Goal: Complete application form

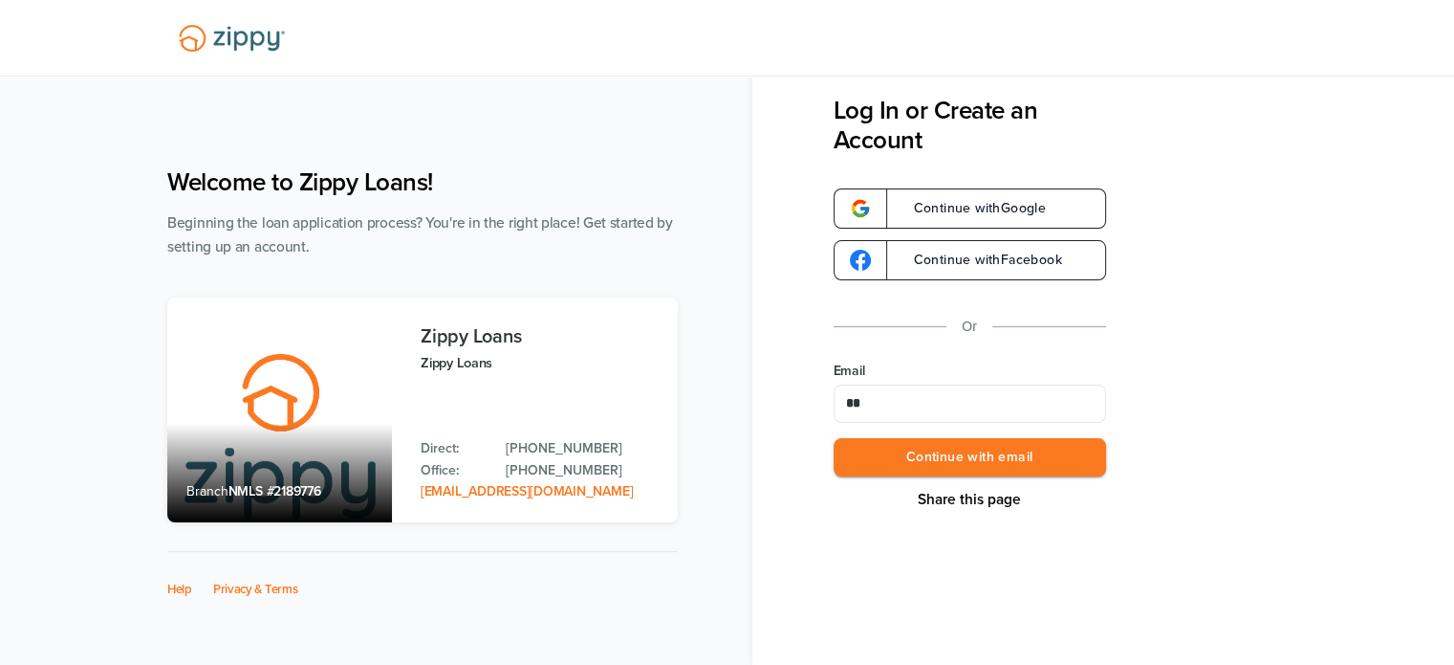
type input "**********"
click at [964, 447] on button "Continue with email" at bounding box center [970, 457] width 273 height 39
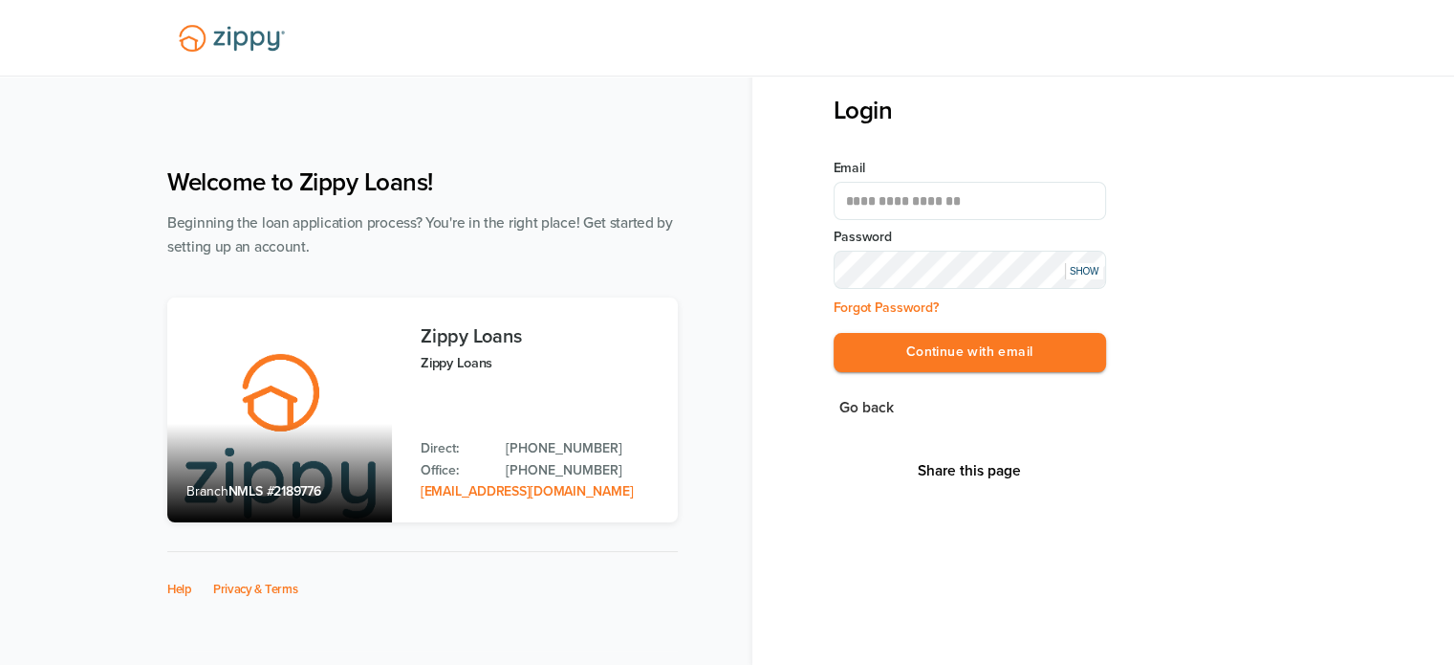
click at [1099, 274] on div "SHOW" at bounding box center [1084, 271] width 38 height 16
click at [993, 345] on button "Continue with email" at bounding box center [970, 352] width 273 height 39
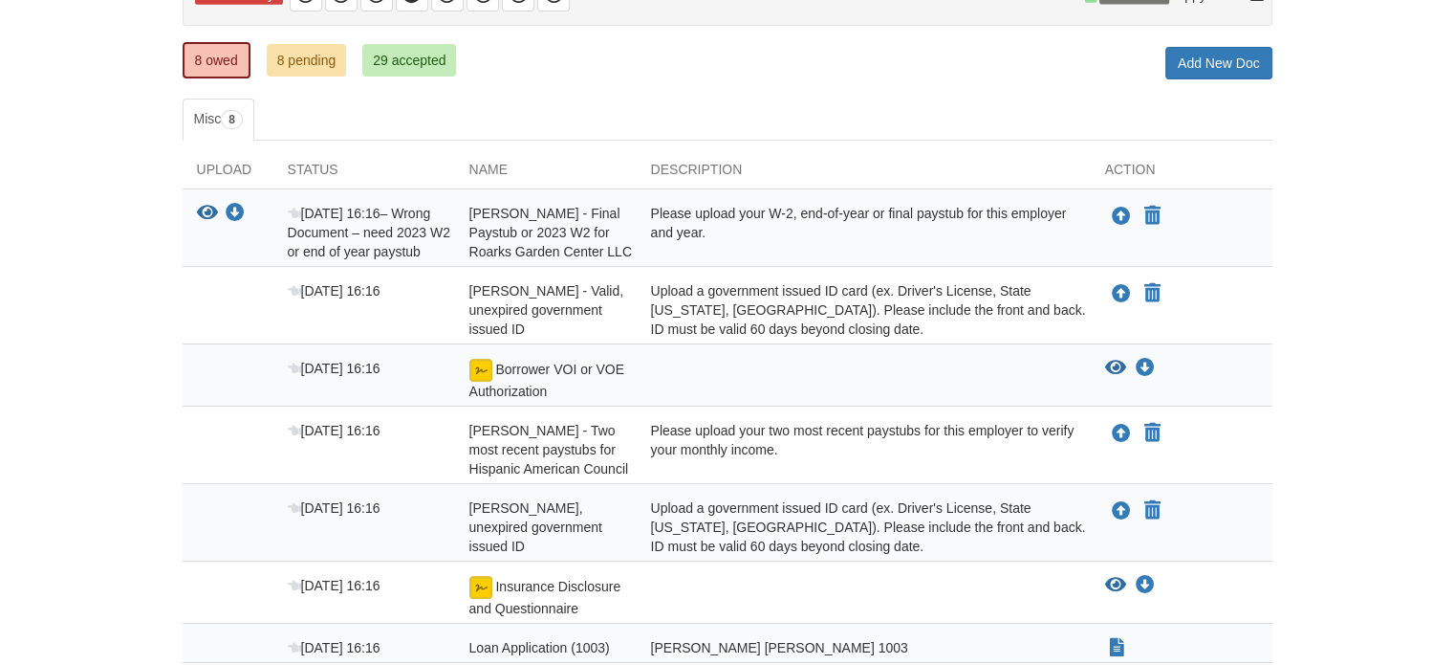
scroll to position [360, 0]
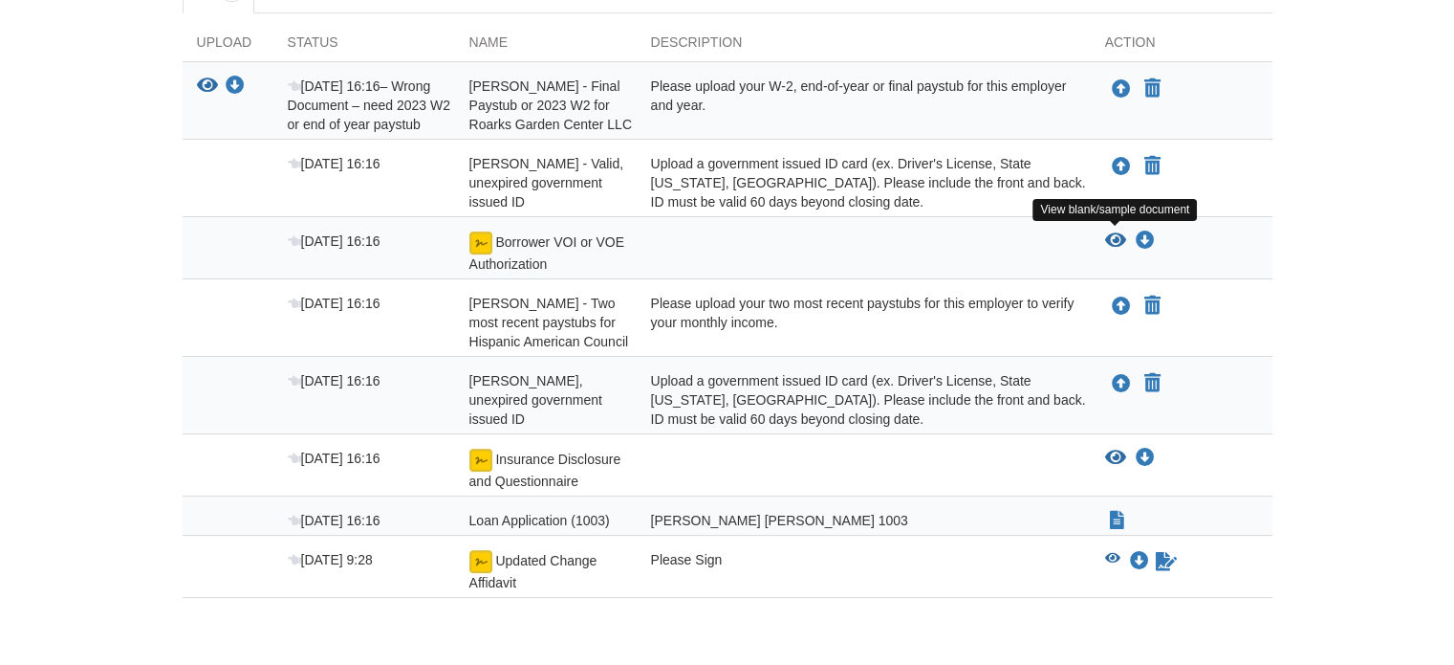
click at [1116, 231] on icon "View Borrower VOI or VOE Authorization" at bounding box center [1115, 240] width 21 height 19
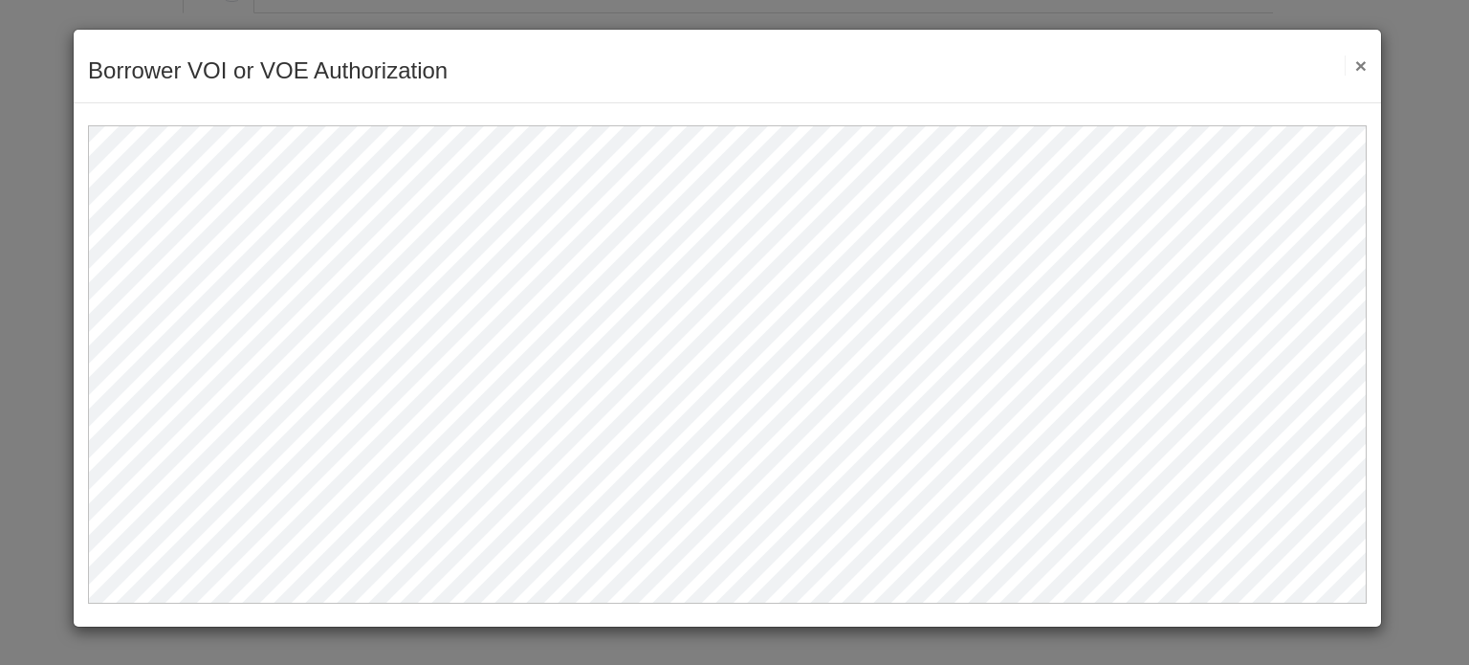
click at [1358, 67] on button "×" at bounding box center [1355, 65] width 22 height 20
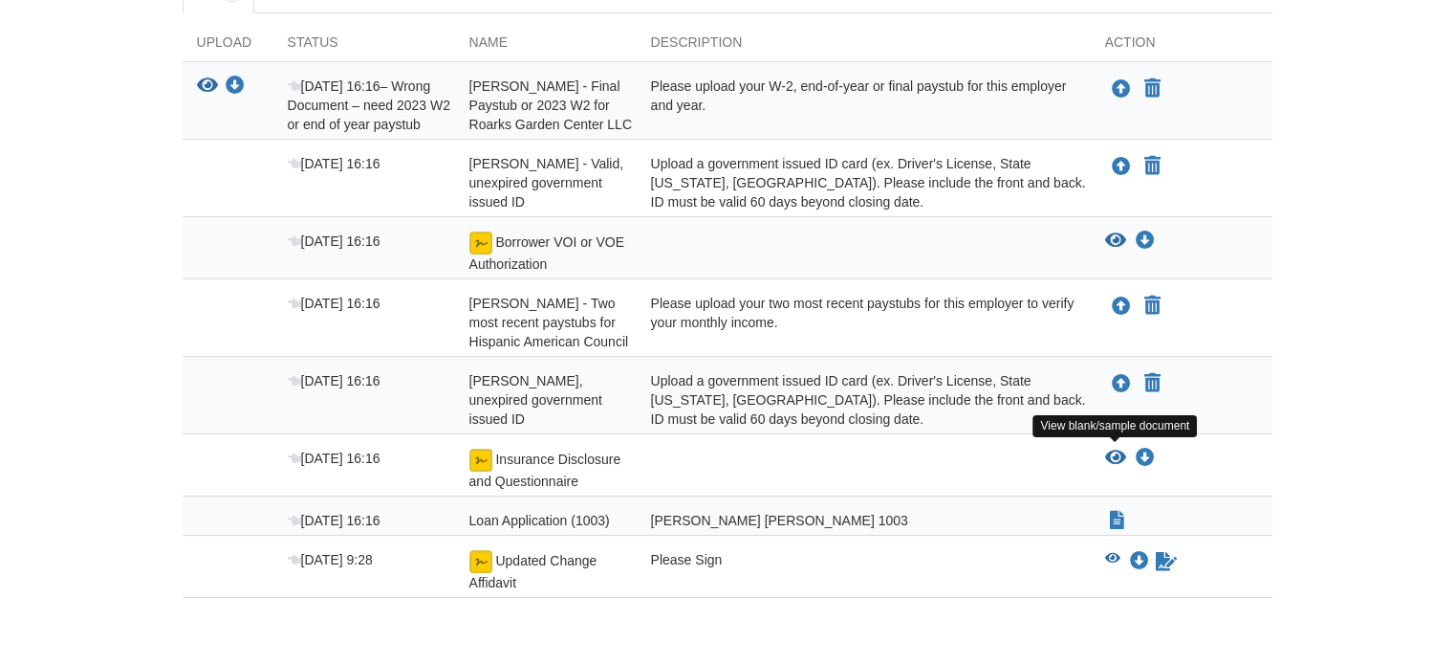
click at [1114, 450] on icon "View Insurance Disclosure and Questionnaire" at bounding box center [1115, 457] width 21 height 19
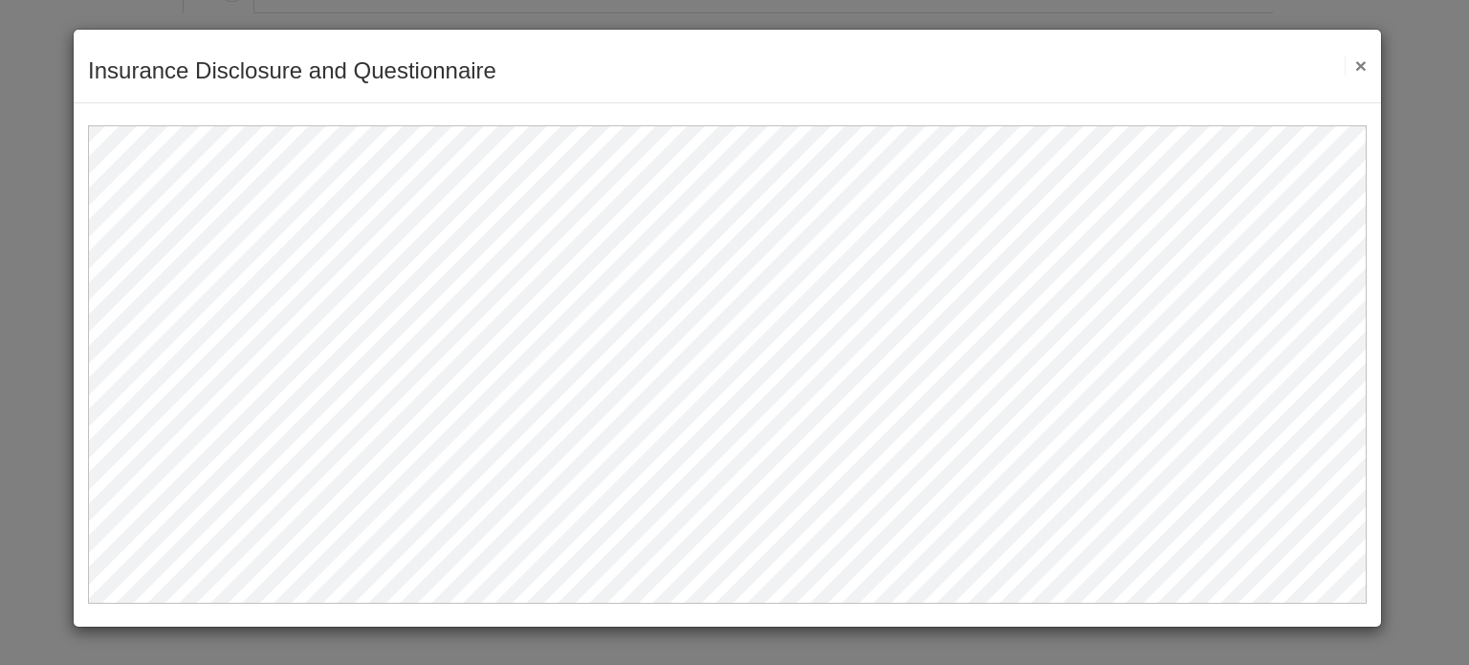
click at [1353, 63] on button "×" at bounding box center [1355, 65] width 22 height 20
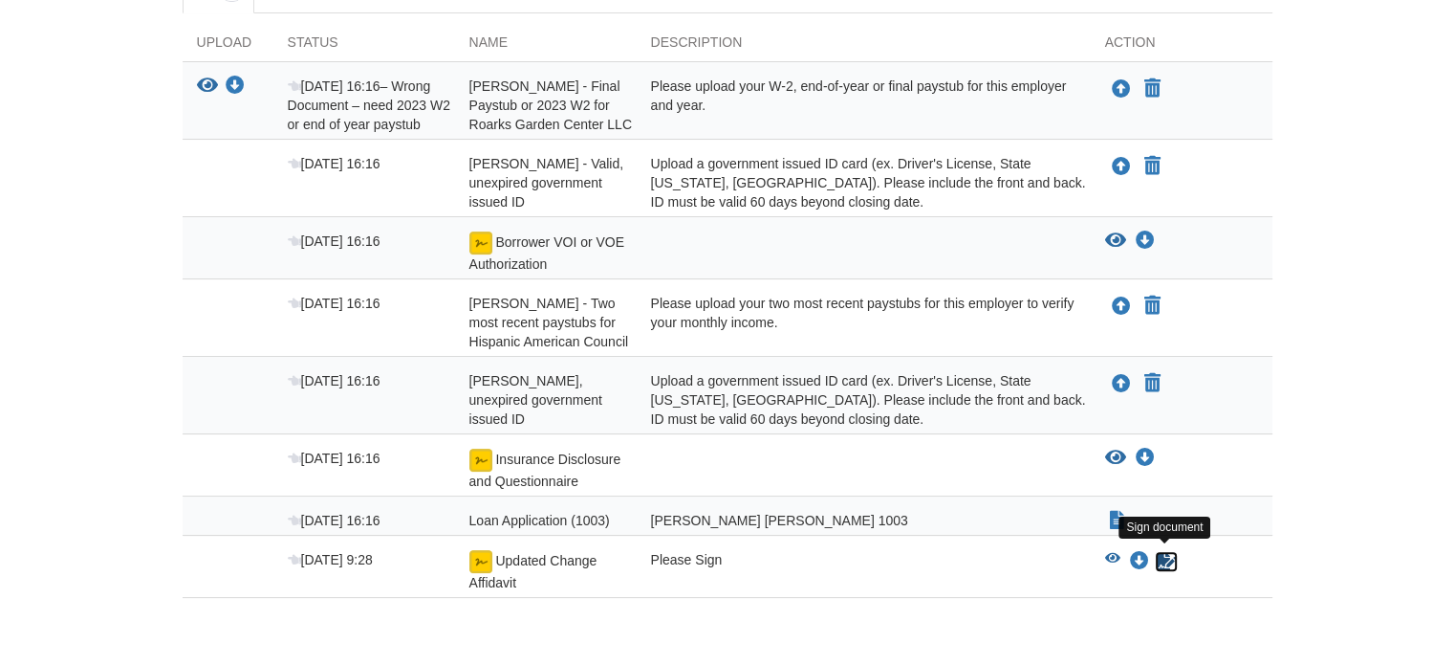
click at [1159, 552] on icon "Sign Form" at bounding box center [1166, 561] width 21 height 19
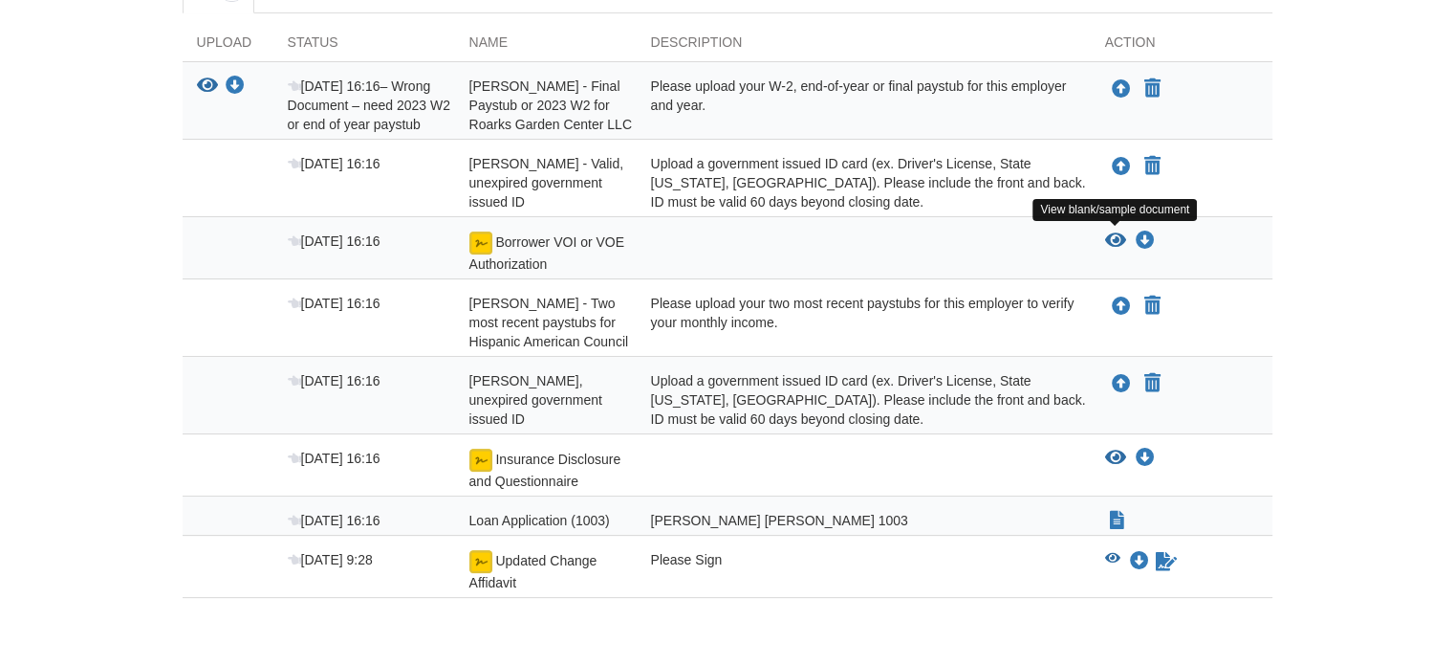
scroll to position [360, 0]
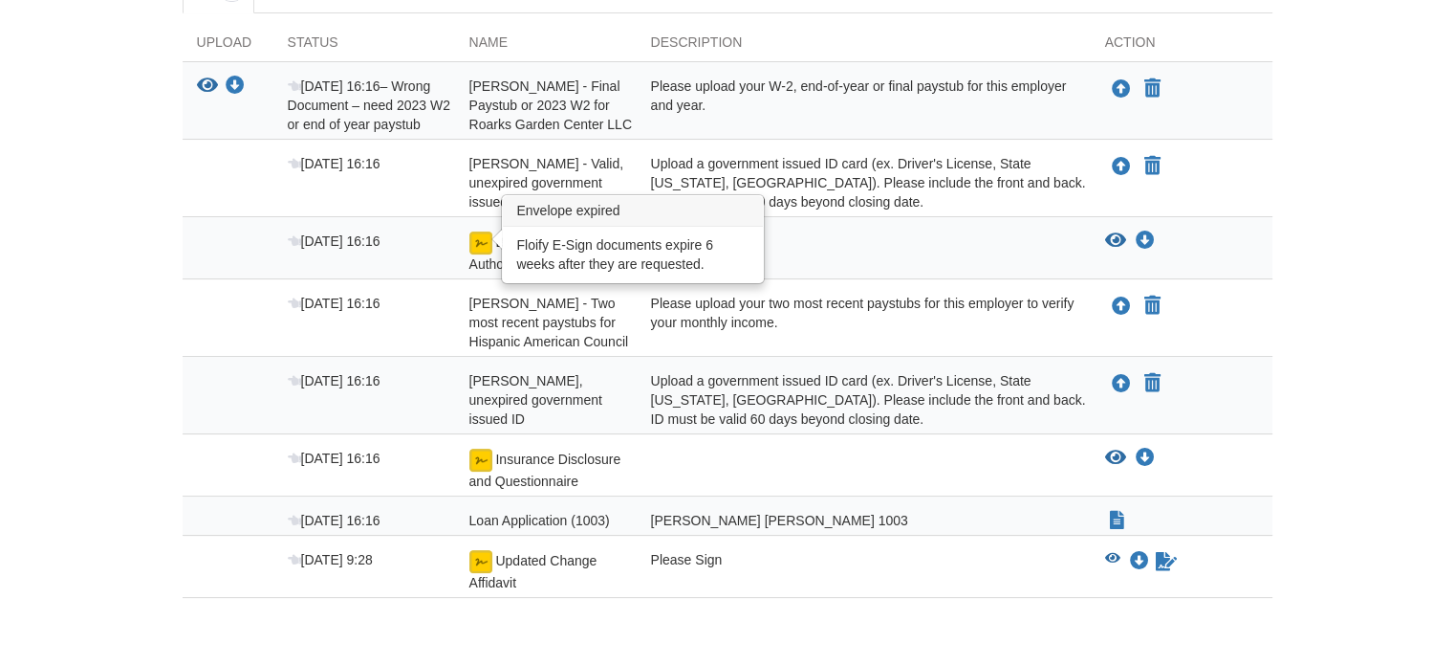
click at [484, 246] on img at bounding box center [480, 242] width 23 height 23
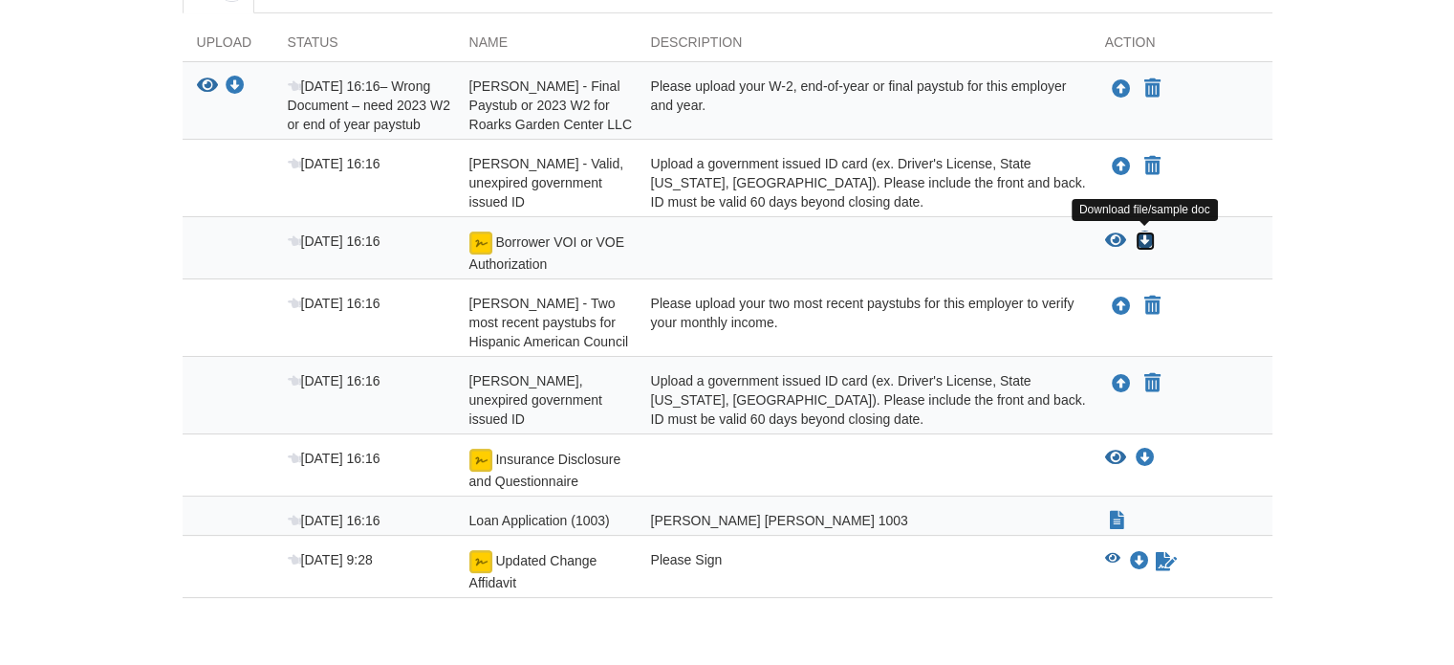
click at [1140, 234] on icon "Download Borrower VOI or VOE Authorization" at bounding box center [1145, 240] width 19 height 19
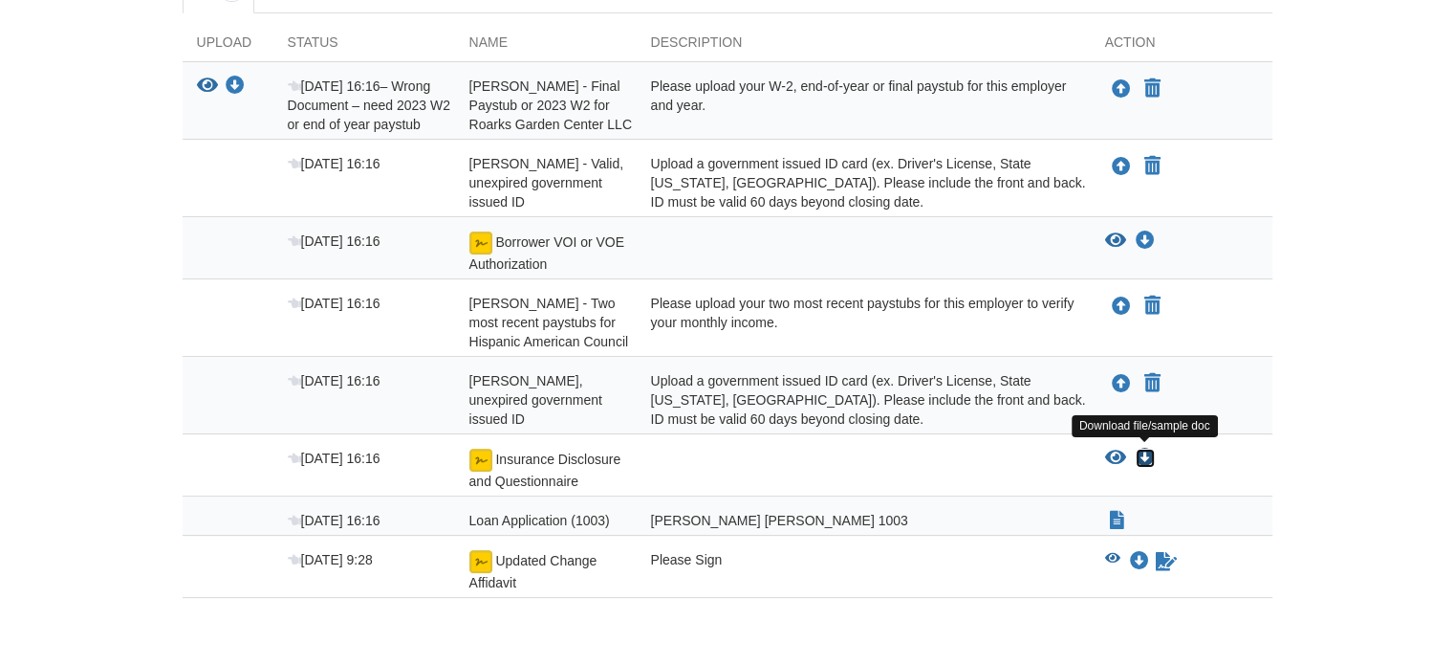
click at [1144, 450] on icon "Download Insurance Disclosure and Questionnaire" at bounding box center [1145, 457] width 19 height 19
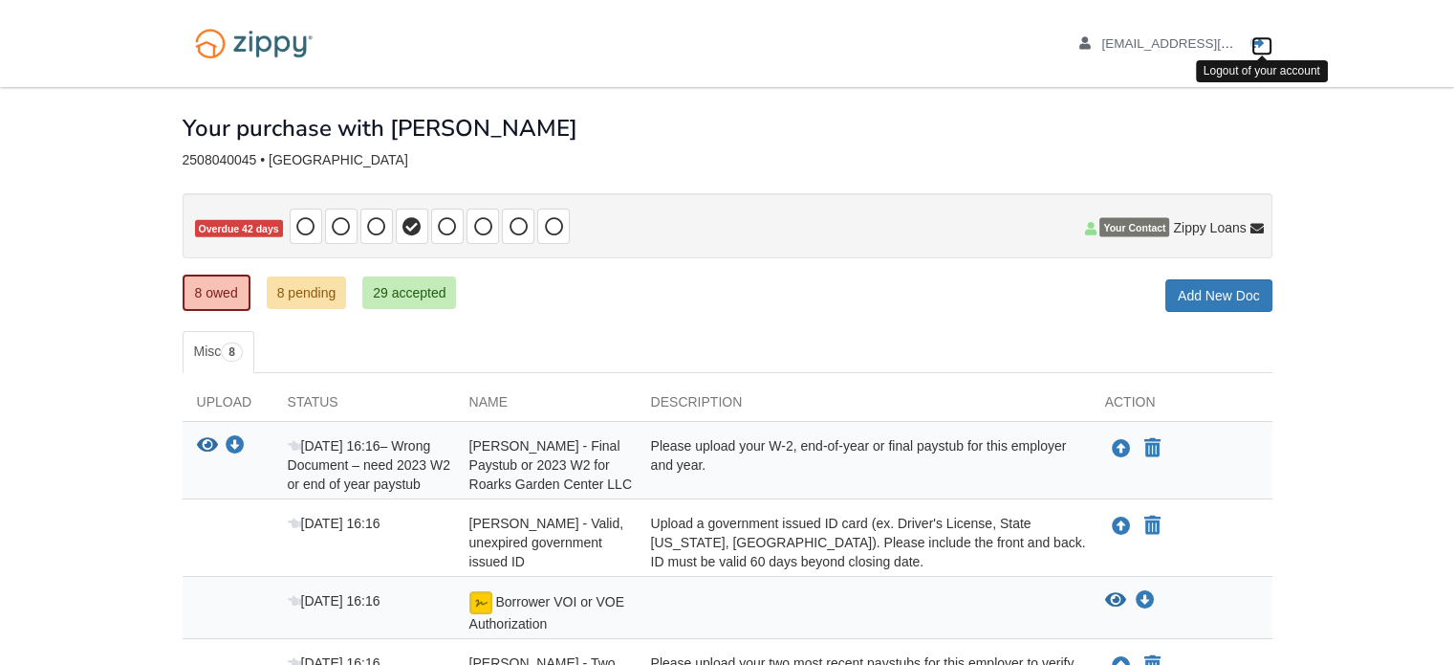
click at [1262, 46] on icon "Log out" at bounding box center [1258, 43] width 13 height 13
